Goal: Transaction & Acquisition: Purchase product/service

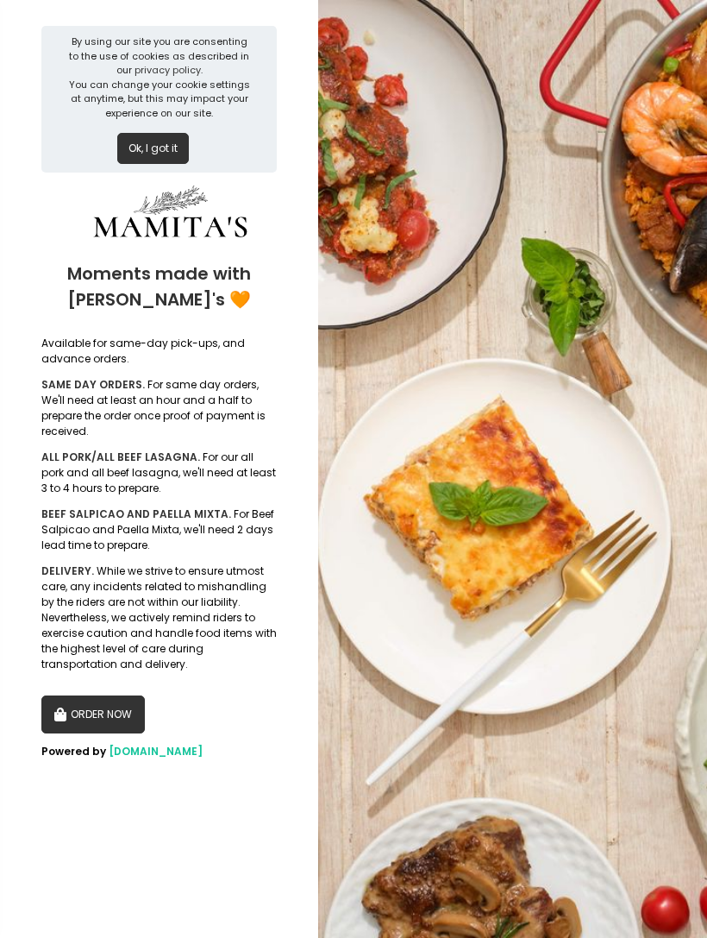
click at [103, 695] on button "ORDER NOW" at bounding box center [93, 714] width 104 height 38
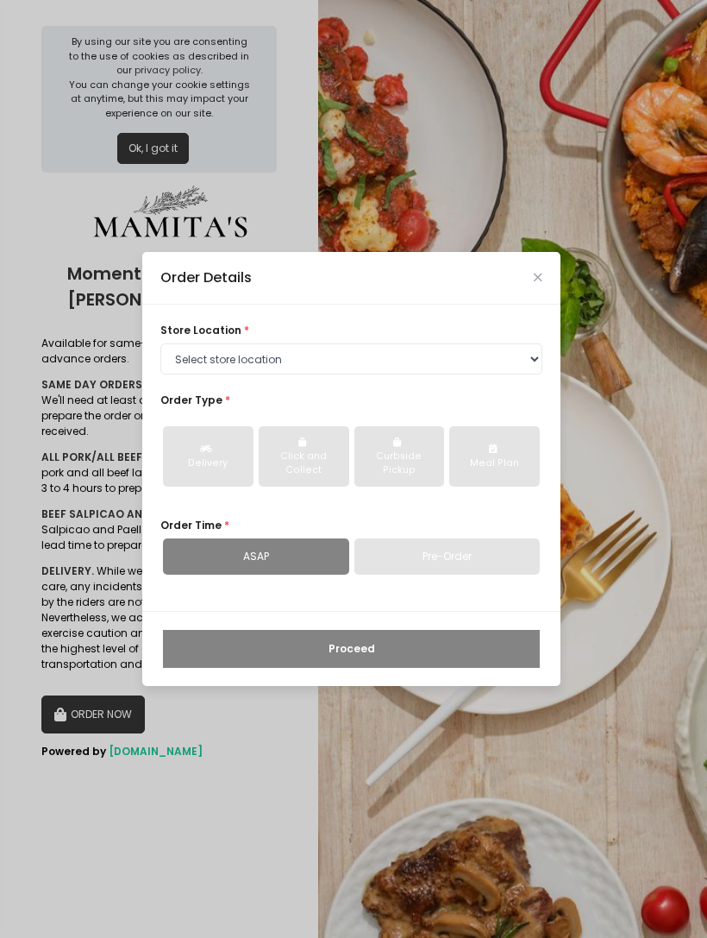
click at [520, 361] on select "Select store location Mamitas PH - [GEOGRAPHIC_DATA] Mamitas PH - [GEOGRAPHIC_D…" at bounding box center [351, 358] width 382 height 31
select select "65ad40693dc37ee8b8129aca"
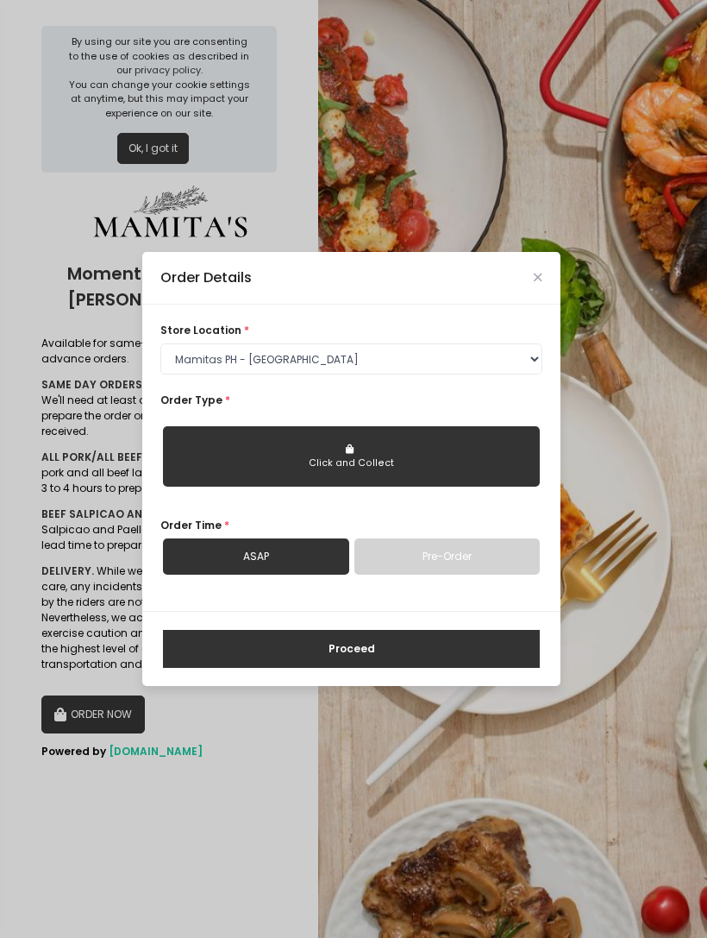
click at [516, 460] on button "Click and Collect" at bounding box center [351, 456] width 377 height 60
click at [455, 470] on div "Click and Collect" at bounding box center [351, 463] width 355 height 14
click at [512, 369] on select "Select store location Mamitas PH - [GEOGRAPHIC_DATA] Mamitas PH - [GEOGRAPHIC_D…" at bounding box center [351, 358] width 382 height 31
click at [501, 568] on link "Pre-Order" at bounding box center [448, 556] width 186 height 36
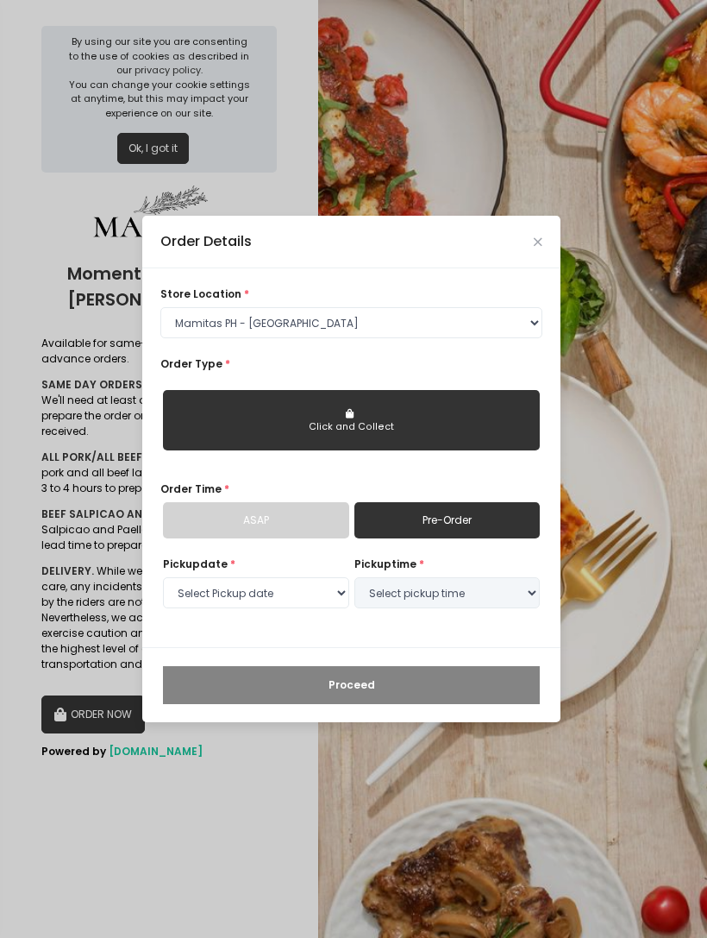
select select "[DATE]"
click at [516, 434] on div "Click and Collect" at bounding box center [351, 427] width 355 height 14
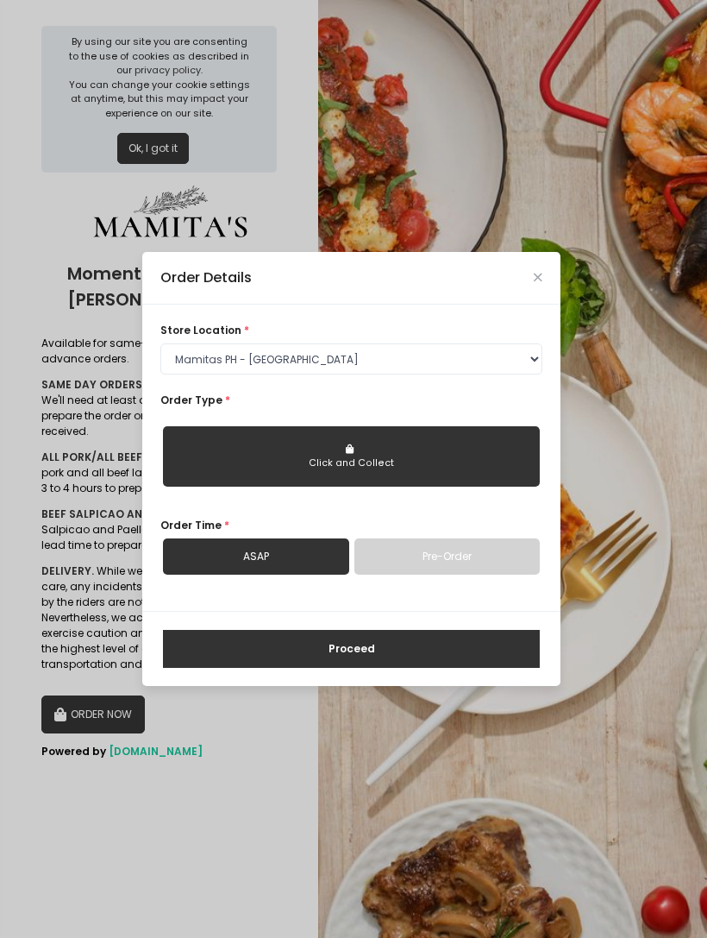
click at [487, 459] on button "Click and Collect" at bounding box center [351, 456] width 377 height 60
click at [435, 470] on div "Click and Collect" at bounding box center [351, 463] width 355 height 14
click at [194, 575] on link "ASAP" at bounding box center [256, 556] width 186 height 36
click at [212, 563] on link "ASAP" at bounding box center [256, 556] width 186 height 36
click at [229, 658] on button "Proceed" at bounding box center [351, 649] width 377 height 38
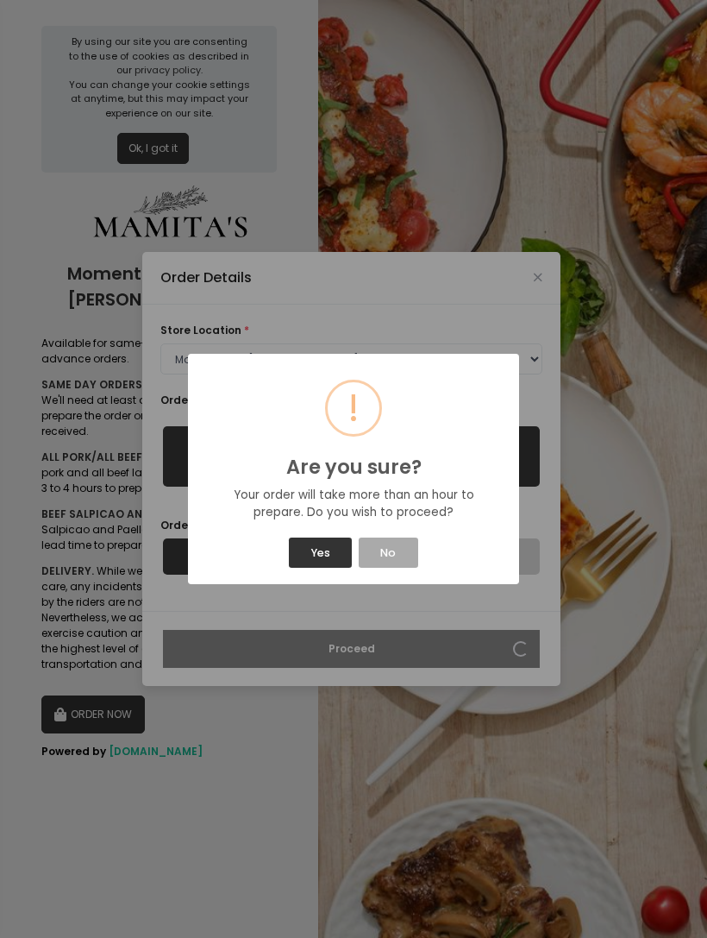
click at [404, 563] on button "No" at bounding box center [389, 552] width 60 height 30
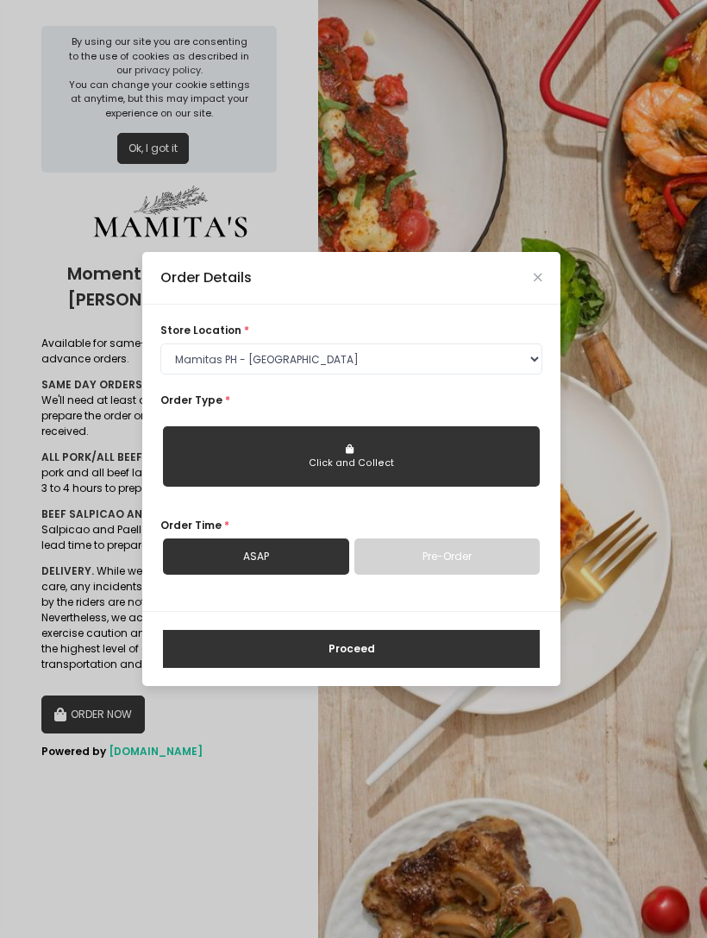
click at [547, 282] on div "Order Details" at bounding box center [351, 278] width 418 height 53
click at [534, 283] on icon "Close" at bounding box center [538, 277] width 9 height 11
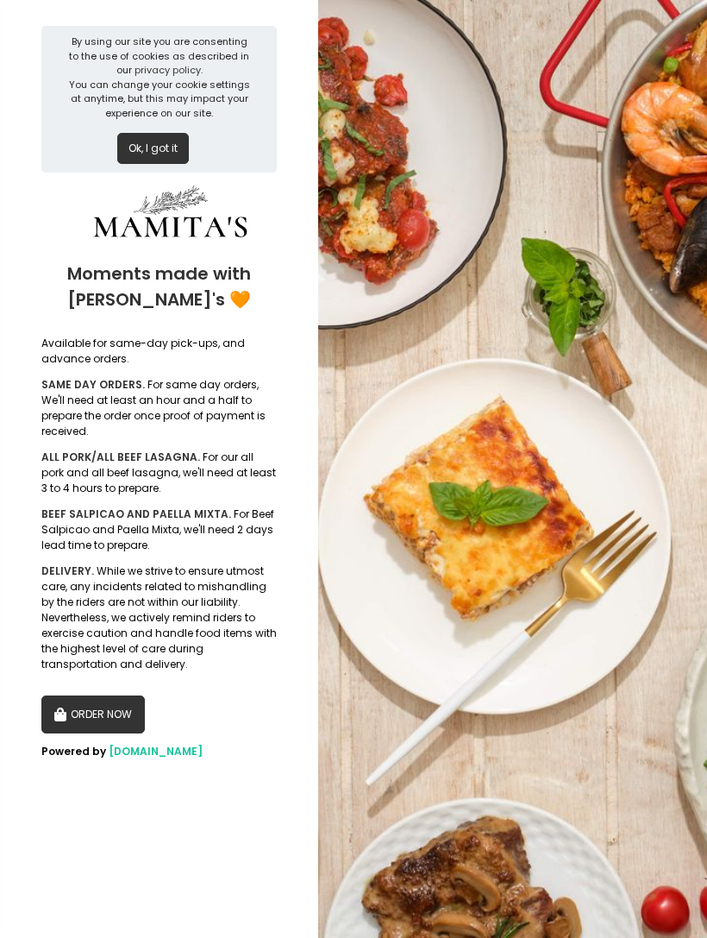
click at [142, 159] on button "Ok, I got it" at bounding box center [153, 148] width 72 height 31
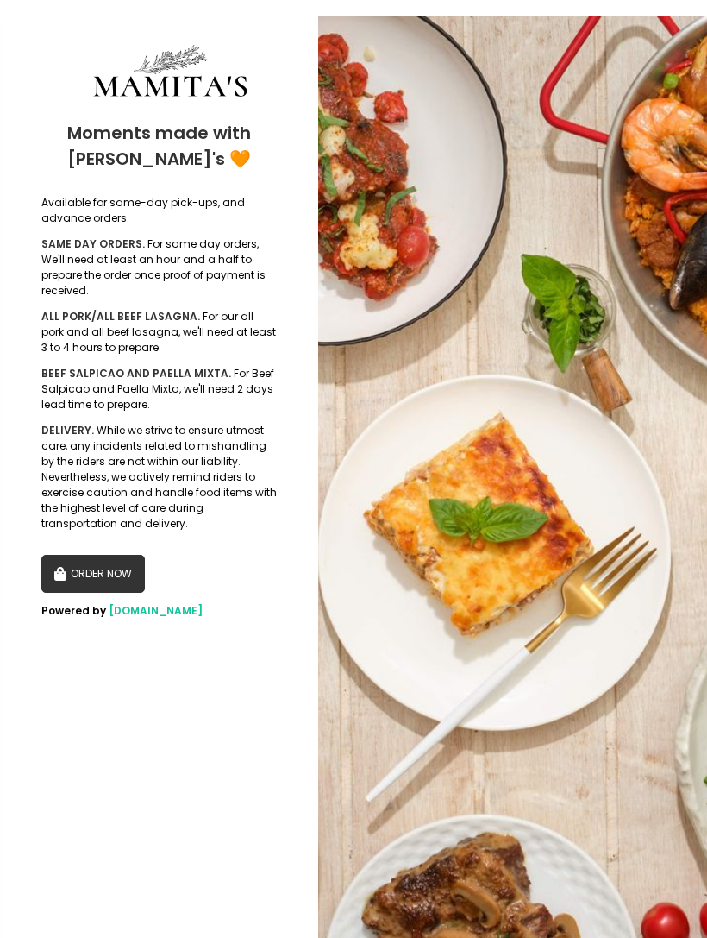
scroll to position [22, 0]
